Goal: Task Accomplishment & Management: Use online tool/utility

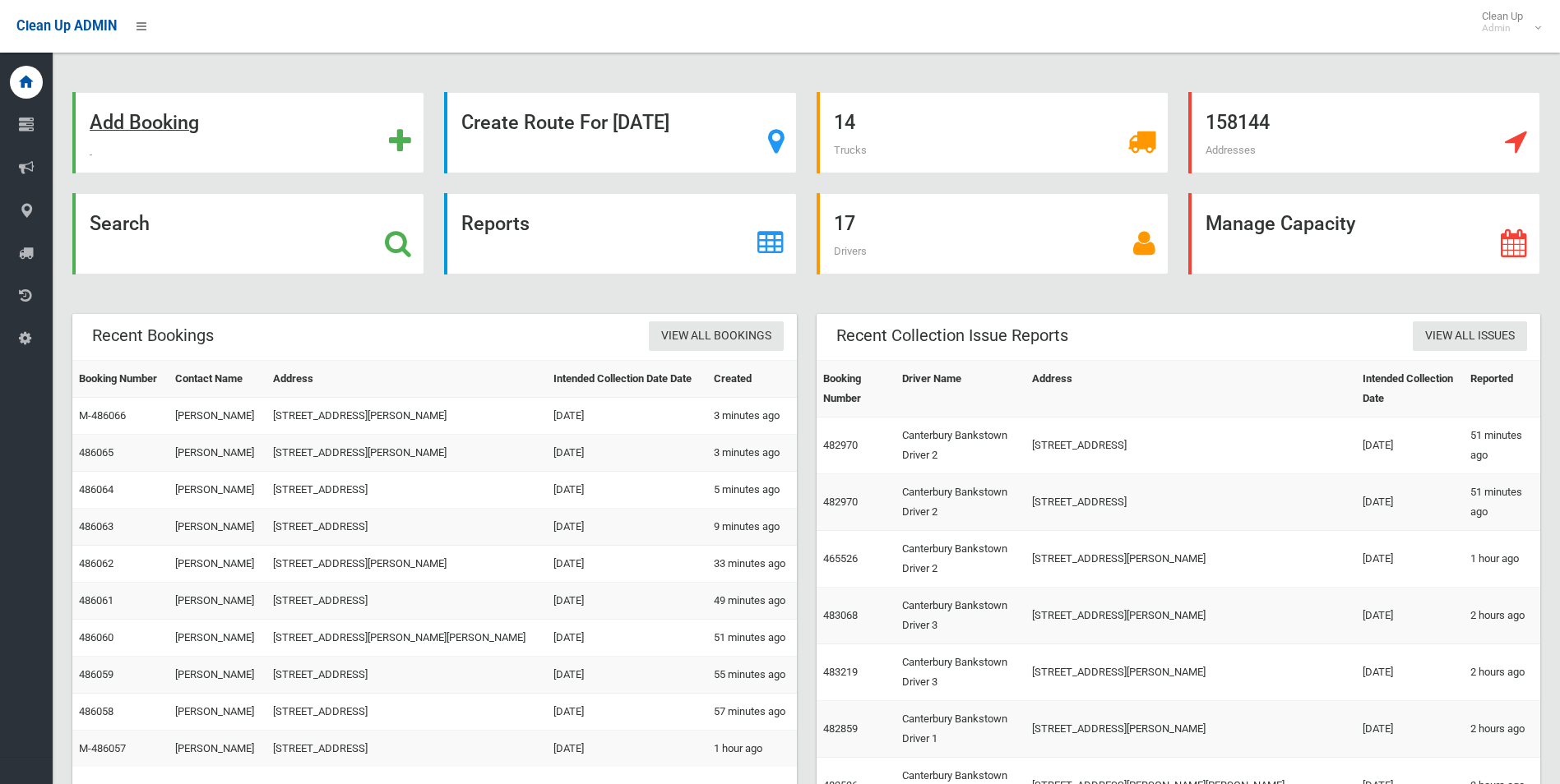
click at [154, 123] on strong "Add Booking" at bounding box center [144, 123] width 110 height 23
click at [138, 121] on strong "Add Booking" at bounding box center [144, 123] width 110 height 23
